Goal: Navigation & Orientation: Find specific page/section

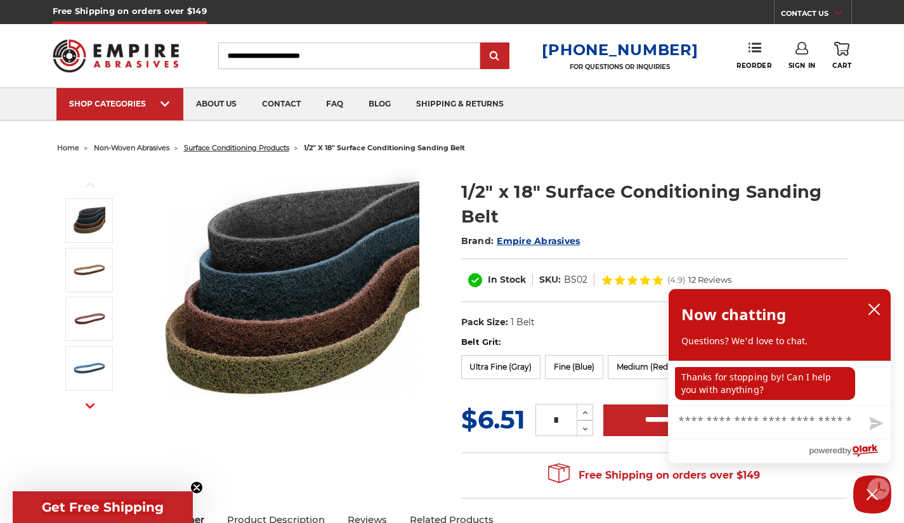
click at [230, 145] on span "surface conditioning products" at bounding box center [236, 147] width 105 height 9
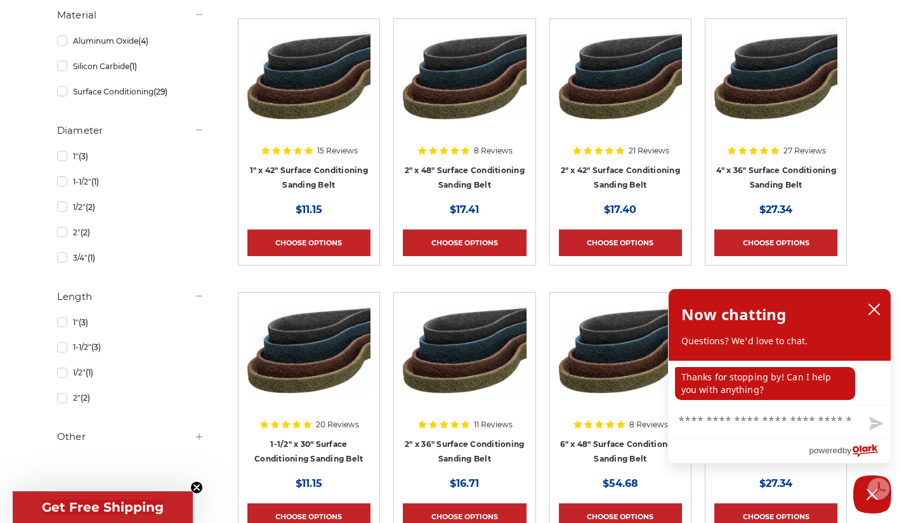
scroll to position [571, 0]
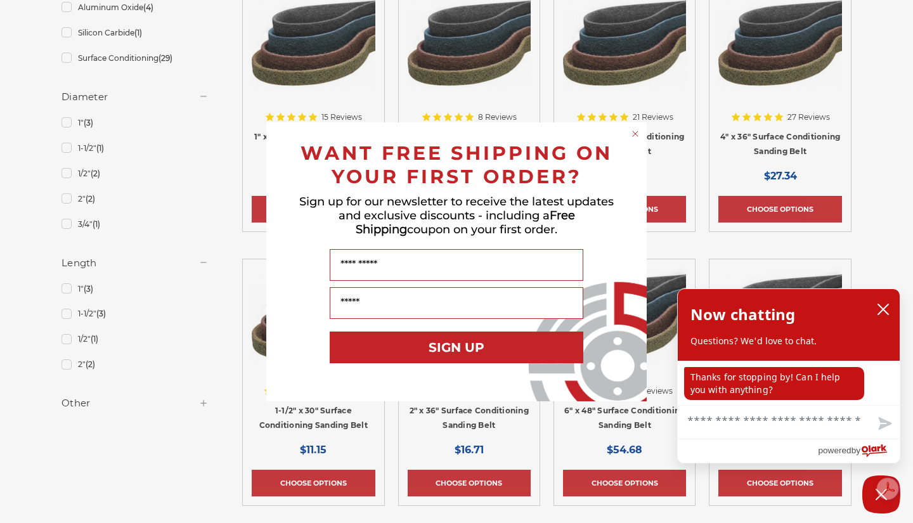
click at [635, 134] on icon "Close dialog" at bounding box center [635, 133] width 5 height 5
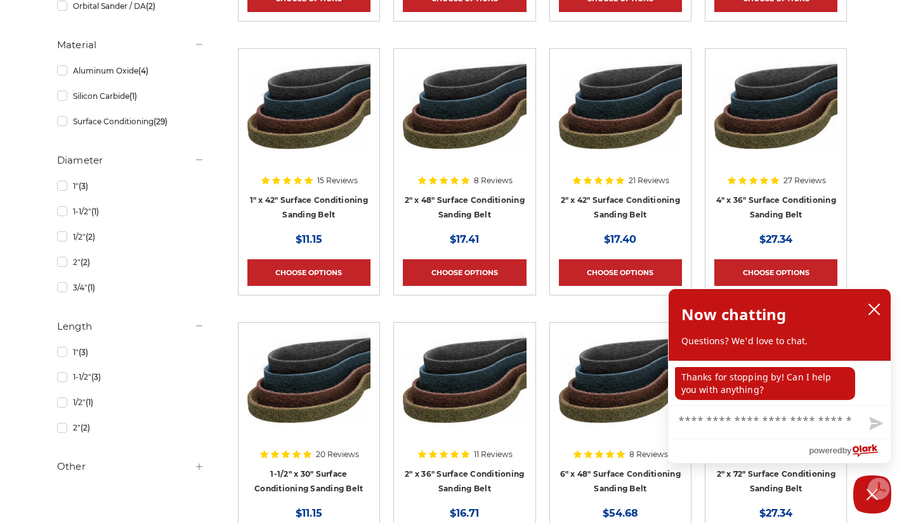
scroll to position [507, 0]
click at [198, 158] on icon at bounding box center [199, 160] width 10 height 10
